Goal: Task Accomplishment & Management: Manage account settings

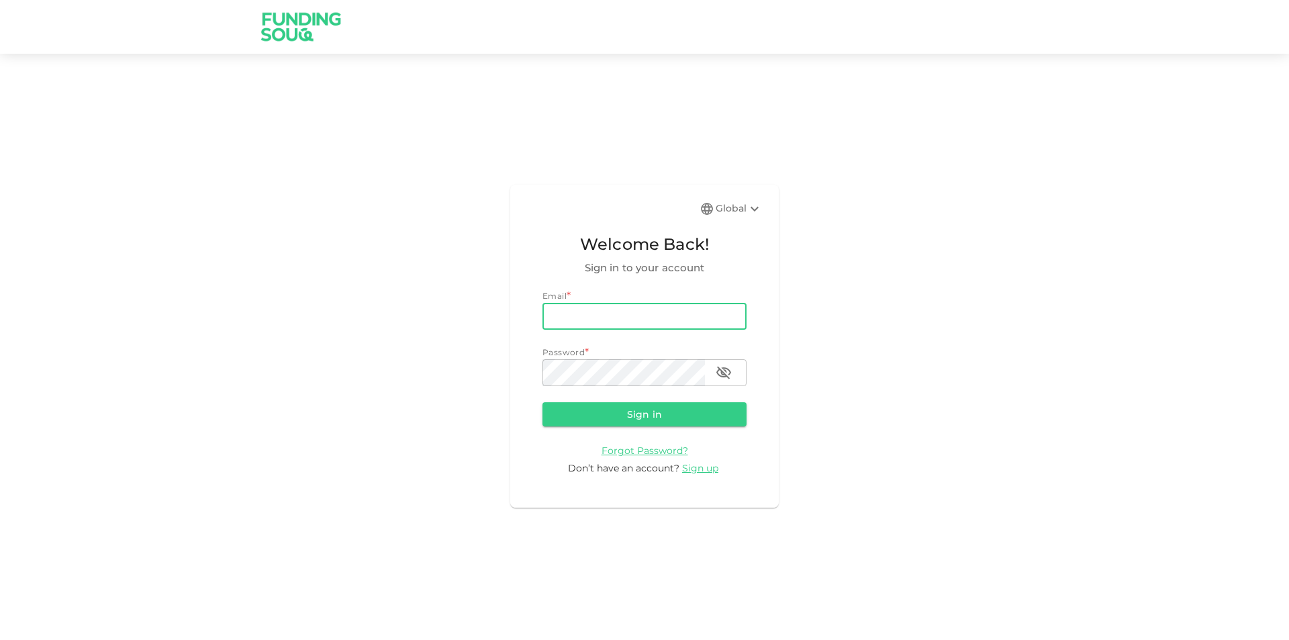
click at [626, 313] on input "email" at bounding box center [644, 316] width 204 height 27
type input "[PERSON_NAME][EMAIL_ADDRESS][PERSON_NAME][DOMAIN_NAME]"
click at [542, 402] on button "Sign in" at bounding box center [644, 414] width 204 height 24
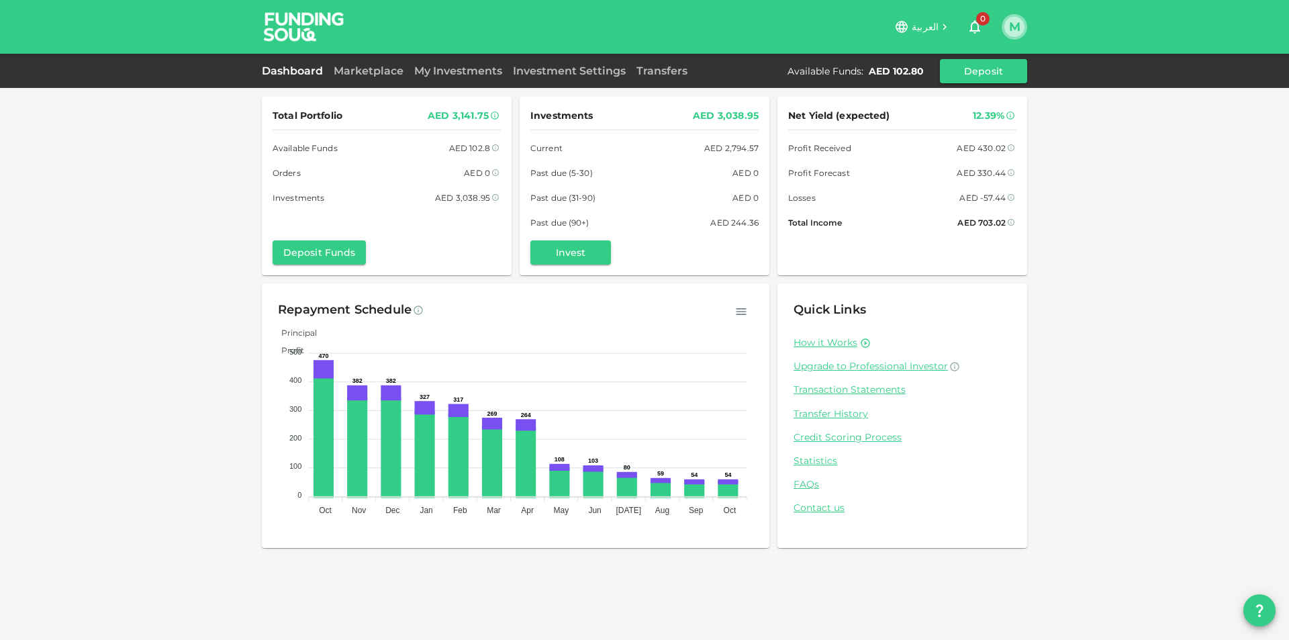
click at [1012, 24] on button "M" at bounding box center [1014, 27] width 20 height 20
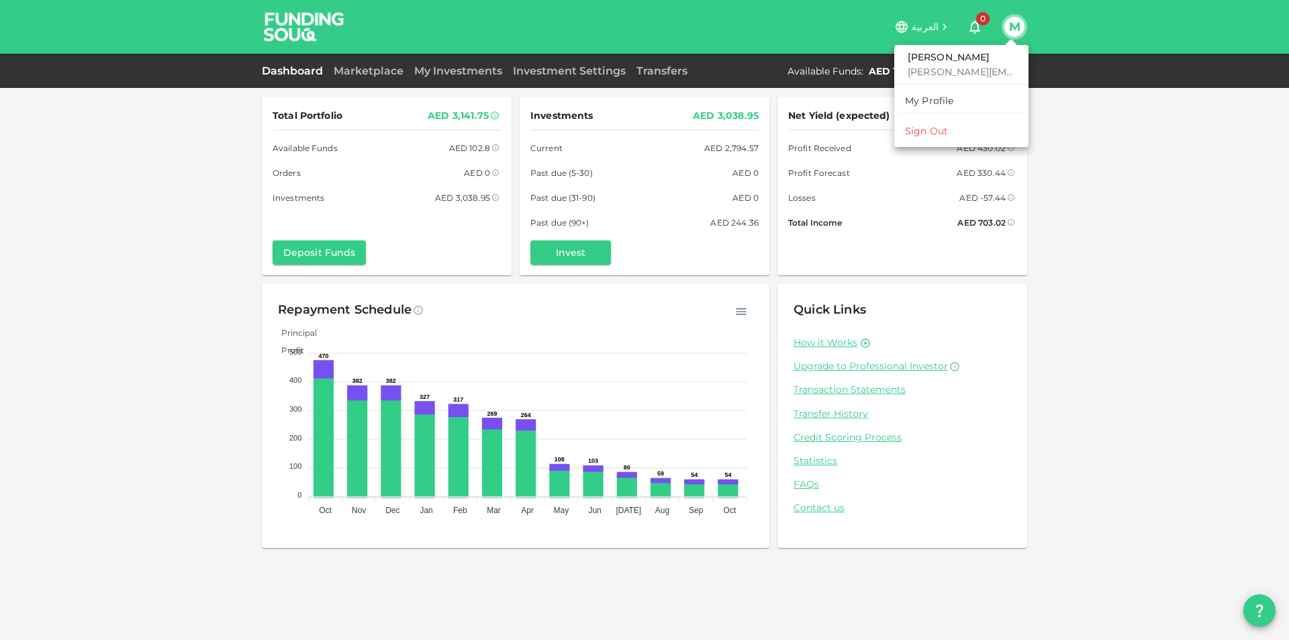
click at [943, 128] on div "Sign Out" at bounding box center [926, 130] width 43 height 13
